Goal: Transaction & Acquisition: Subscribe to service/newsletter

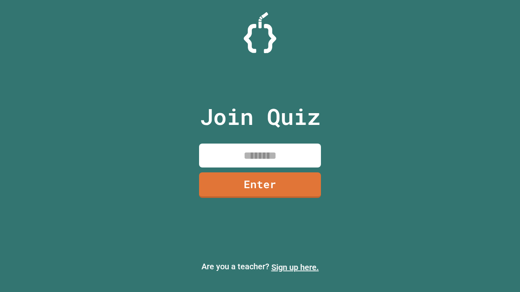
click at [295, 267] on link "Sign up here." at bounding box center [294, 268] width 47 height 10
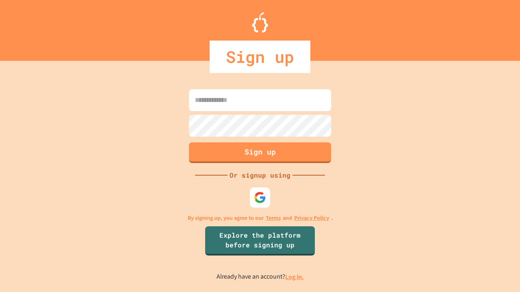
click at [295, 277] on link "Log in." at bounding box center [294, 277] width 19 height 9
